Goal: Find contact information: Find contact information

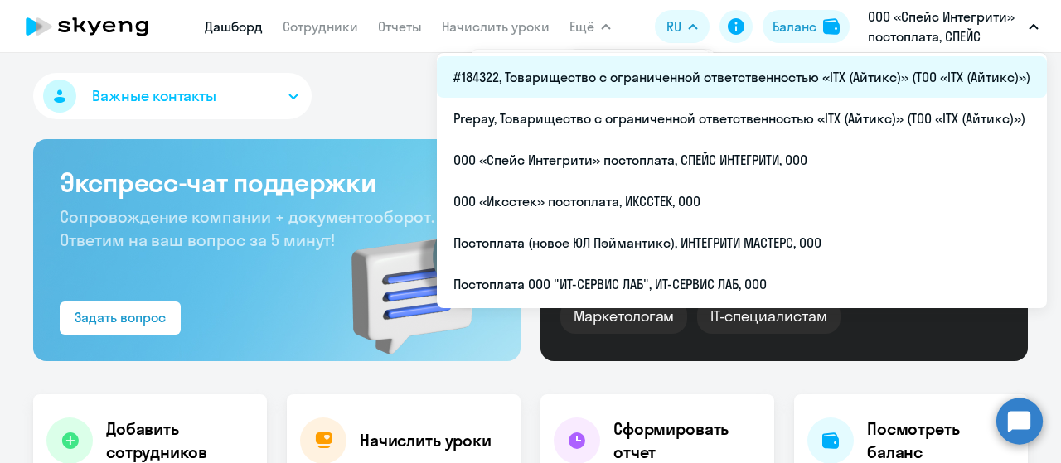
select select "30"
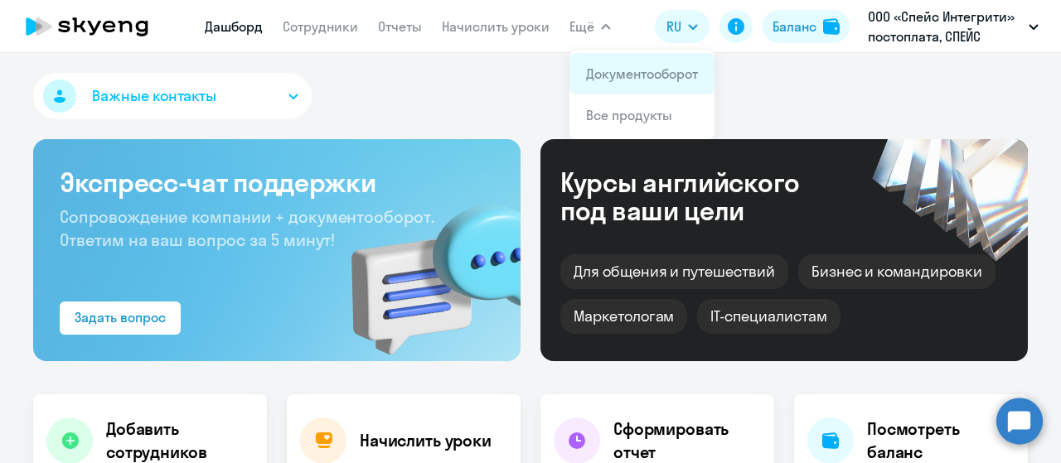
click at [618, 84] on li "Документооборот" at bounding box center [641, 73] width 145 height 41
click at [606, 64] on app-menu-item-link "Документооборот" at bounding box center [642, 74] width 112 height 20
click at [613, 71] on link "Документооборот" at bounding box center [642, 73] width 112 height 17
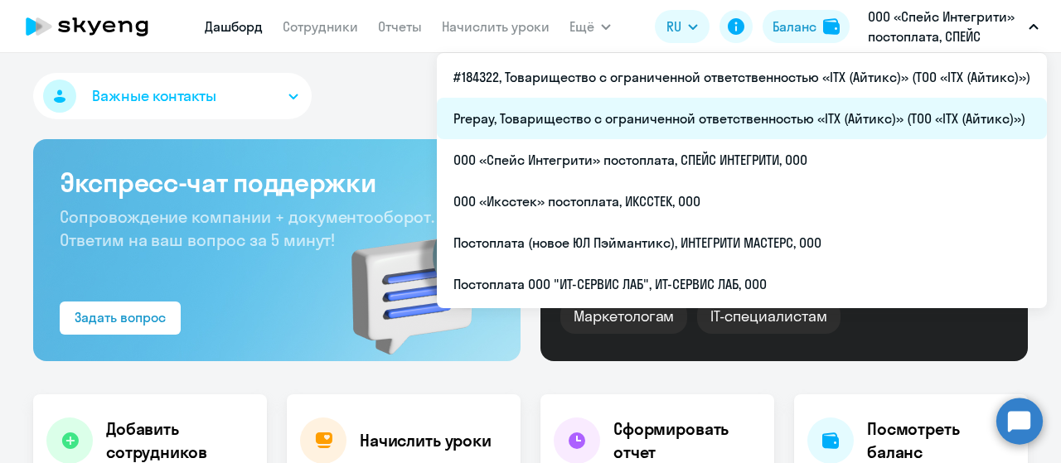
click at [685, 105] on li "Prepay, Товарищество с ограниченной ответственностью «ITX (Айтикс)» (ТОО «ITX (…" at bounding box center [742, 118] width 610 height 41
select select "30"
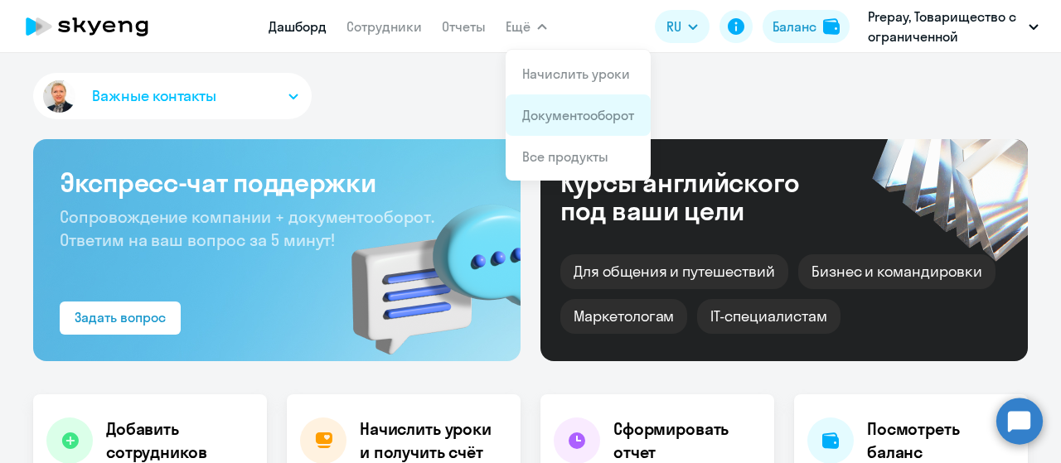
click at [552, 105] on app-menu-item-link "Документооборот" at bounding box center [578, 115] width 112 height 20
click at [569, 117] on link "Документооборот" at bounding box center [578, 115] width 112 height 17
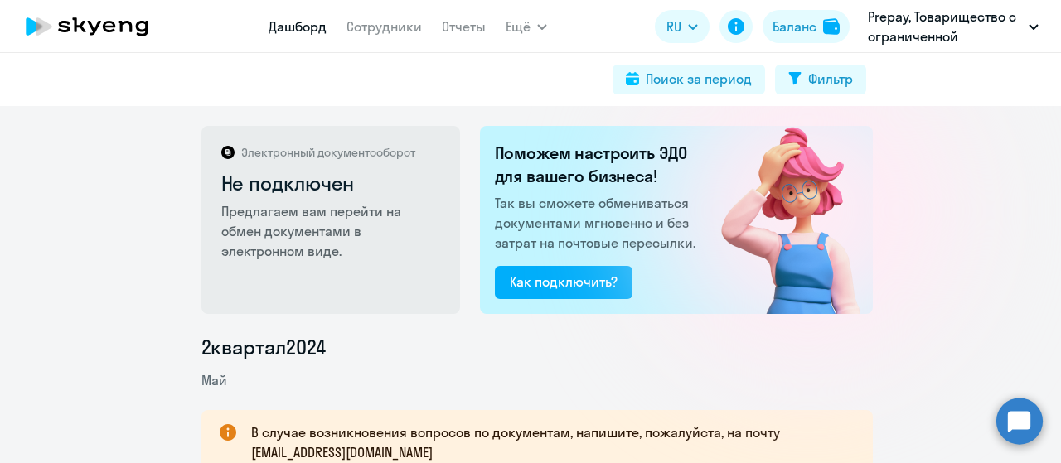
click at [305, 29] on link "Дашборд" at bounding box center [298, 26] width 58 height 17
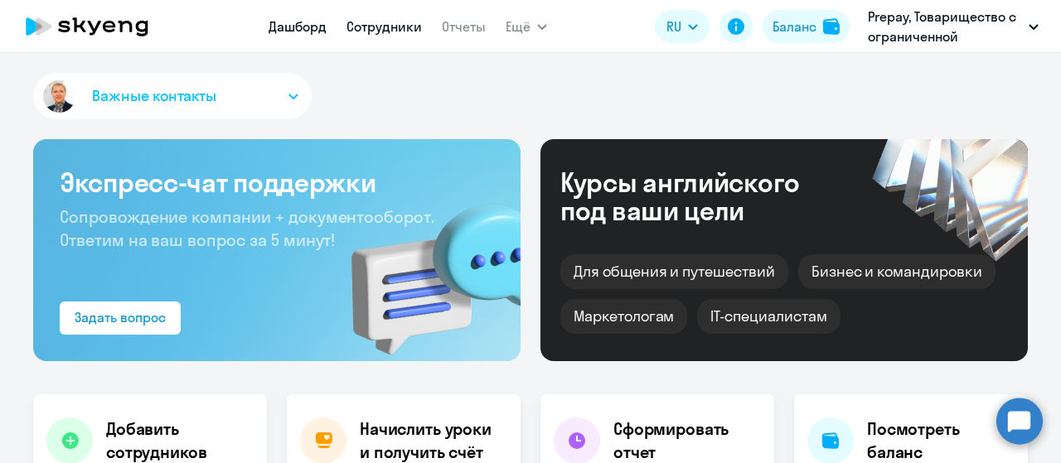
click at [390, 34] on link "Сотрудники" at bounding box center [384, 26] width 75 height 17
select select "30"
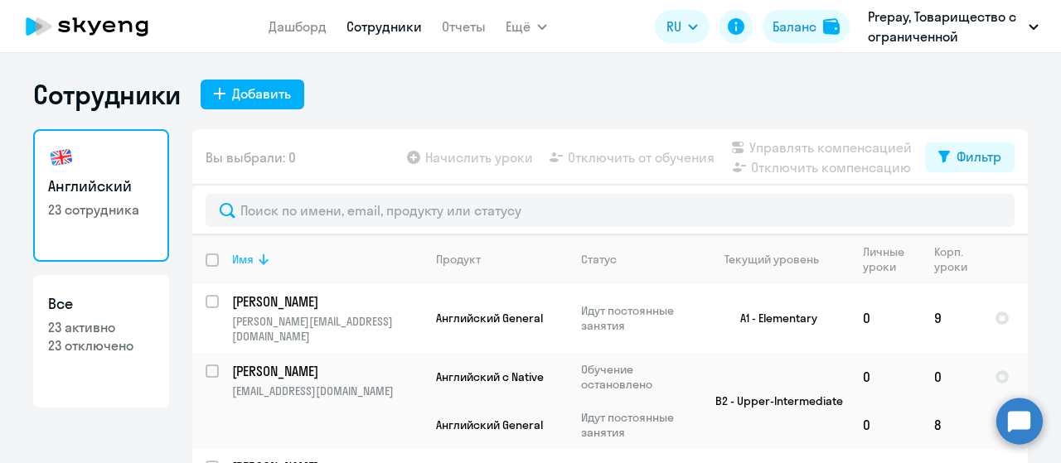
click at [254, 263] on icon at bounding box center [264, 260] width 20 height 20
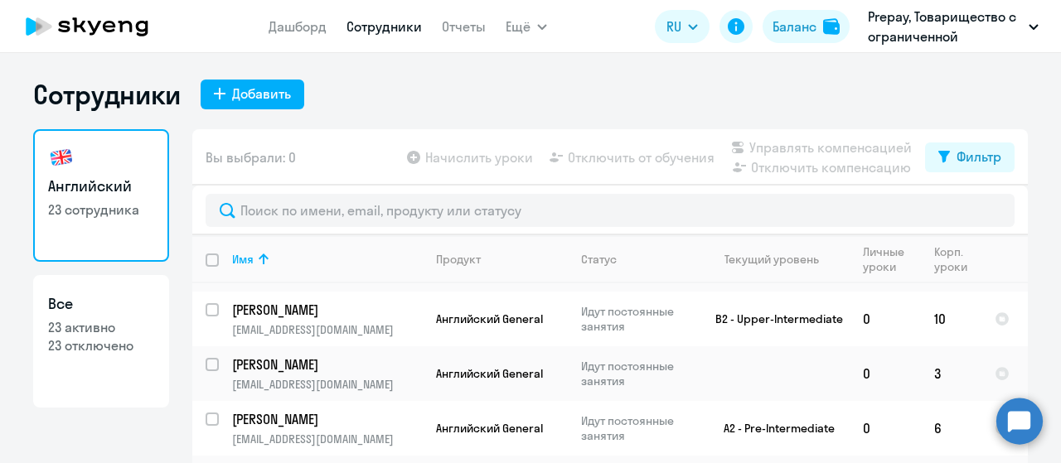
scroll to position [912, 0]
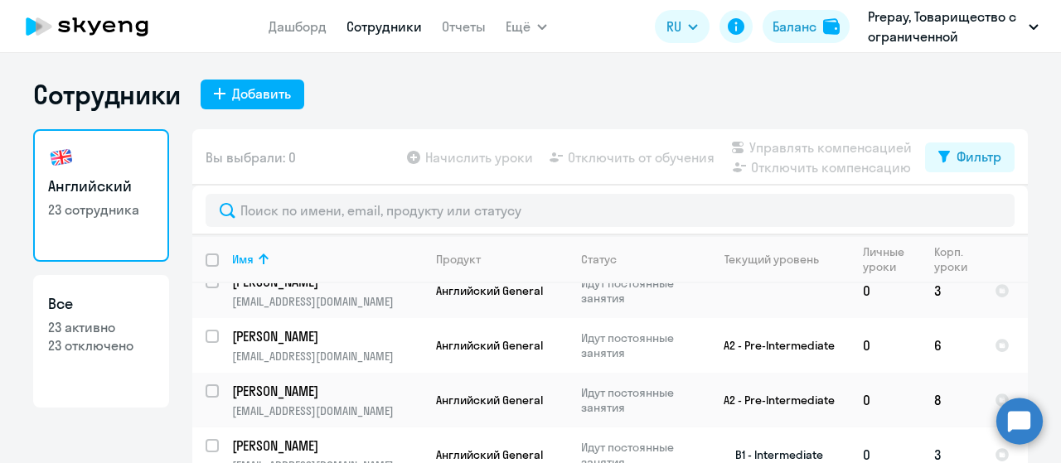
click at [356, 437] on p "[PERSON_NAME]" at bounding box center [325, 446] width 187 height 18
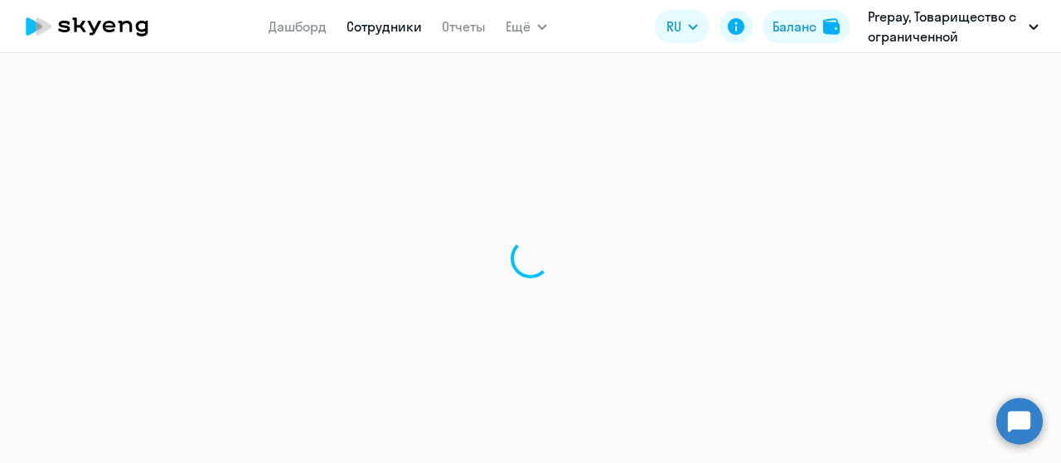
select select "english"
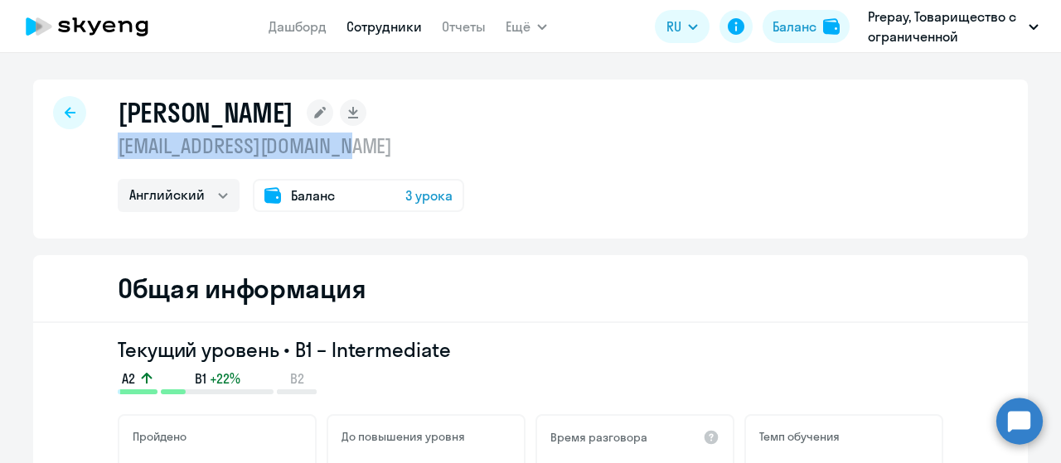
drag, startPoint x: 121, startPoint y: 151, endPoint x: 374, endPoint y: 151, distance: 252.8
click at [374, 151] on p "[EMAIL_ADDRESS][DOMAIN_NAME]" at bounding box center [291, 146] width 347 height 27
copy p "[EMAIL_ADDRESS][DOMAIN_NAME]"
